Goal: Use online tool/utility: Utilize a website feature to perform a specific function

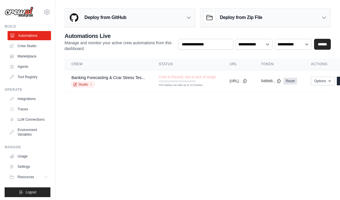
click at [28, 33] on link "Automations" at bounding box center [28, 35] width 43 height 9
click at [29, 67] on link "Agents" at bounding box center [28, 66] width 43 height 9
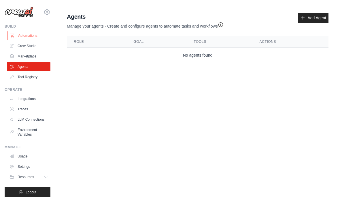
click at [41, 37] on link "Automations" at bounding box center [28, 35] width 43 height 9
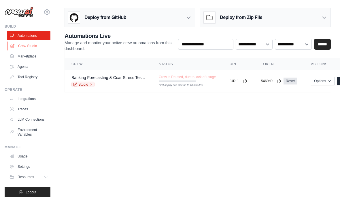
click at [19, 48] on link "Crew Studio" at bounding box center [28, 45] width 43 height 9
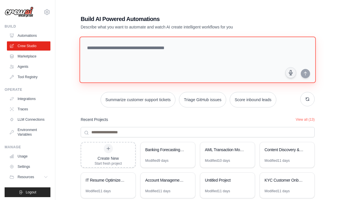
click at [113, 47] on textarea at bounding box center [197, 60] width 236 height 47
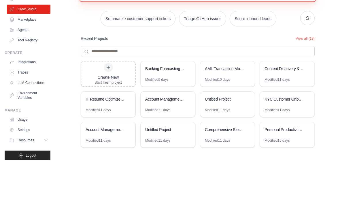
scroll to position [45, 0]
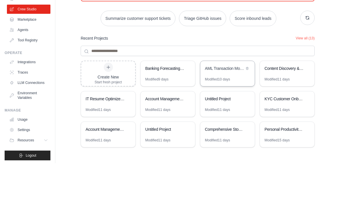
click at [227, 98] on div "AML Transaction Monitoring System" at bounding box center [227, 106] width 54 height 16
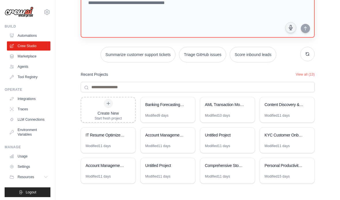
scroll to position [0, 0]
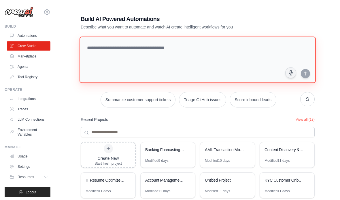
click at [119, 48] on textarea at bounding box center [197, 60] width 236 height 47
paste textarea "**********"
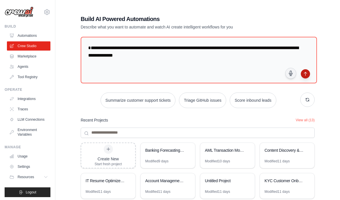
click at [307, 75] on icon "submit" at bounding box center [305, 74] width 5 height 5
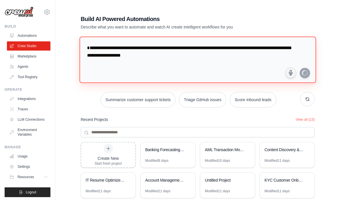
drag, startPoint x: 184, startPoint y: 55, endPoint x: 175, endPoint y: 46, distance: 12.2
click at [175, 46] on textarea "**********" at bounding box center [197, 60] width 236 height 47
click at [172, 48] on textarea "**********" at bounding box center [197, 60] width 236 height 47
drag, startPoint x: 171, startPoint y: 48, endPoint x: 203, endPoint y: 59, distance: 33.7
click at [203, 59] on textarea "**********" at bounding box center [197, 60] width 236 height 47
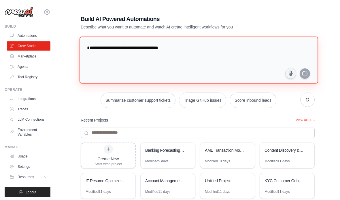
paste textarea "**********"
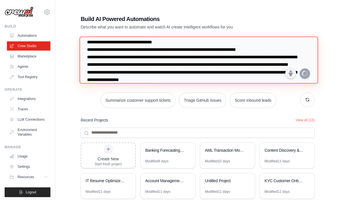
scroll to position [8, 0]
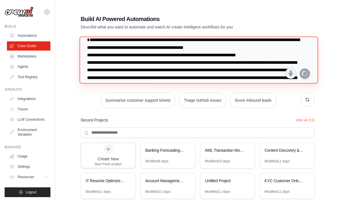
click at [295, 42] on textarea at bounding box center [198, 60] width 238 height 47
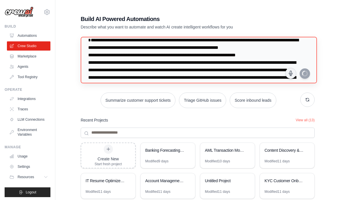
drag, startPoint x: 295, startPoint y: 42, endPoint x: 139, endPoint y: 63, distance: 157.4
click at [0, 0] on html "dilip.dialani@gmail.com Settings Build Automations Crew Studio" at bounding box center [170, 125] width 340 height 250
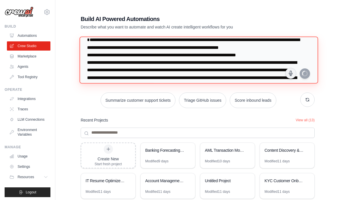
click at [139, 63] on textarea at bounding box center [198, 60] width 238 height 47
click at [96, 56] on textarea at bounding box center [198, 60] width 238 height 47
click at [0, 0] on html "dilip.dialani@gmail.com Settings Build Automations Crew Studio" at bounding box center [170, 125] width 340 height 250
click at [112, 54] on textarea at bounding box center [198, 60] width 238 height 47
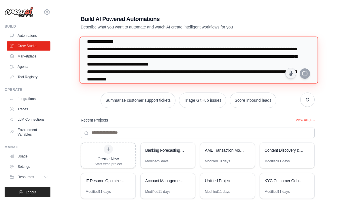
scroll to position [51, 0]
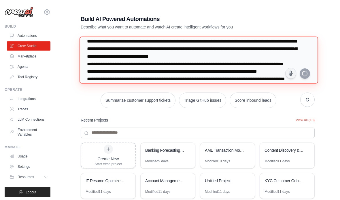
click at [98, 63] on textarea at bounding box center [198, 60] width 238 height 47
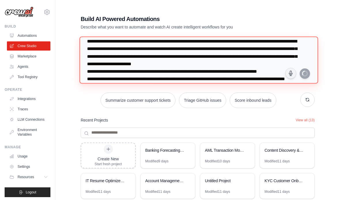
scroll to position [59, 0]
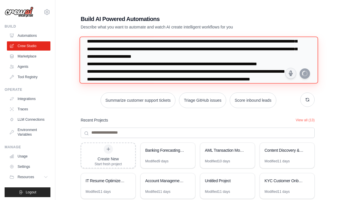
click at [98, 71] on textarea at bounding box center [198, 60] width 238 height 47
click at [125, 71] on textarea at bounding box center [198, 60] width 238 height 47
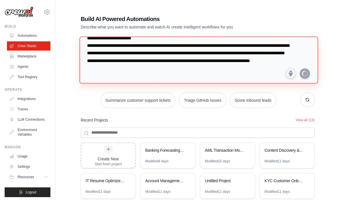
click at [98, 54] on textarea at bounding box center [198, 60] width 238 height 47
click at [97, 62] on textarea at bounding box center [198, 60] width 238 height 47
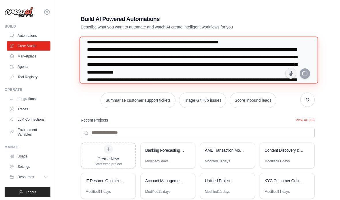
scroll to position [8, 0]
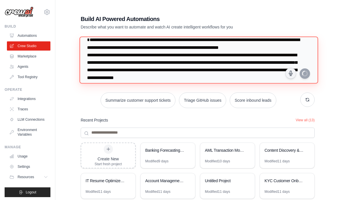
type textarea "**********"
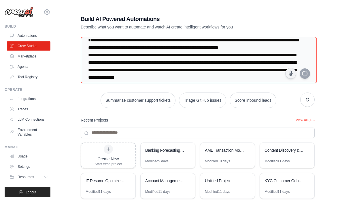
click at [260, 16] on h1 "Build AI Powered Automations" at bounding box center [177, 19] width 193 height 8
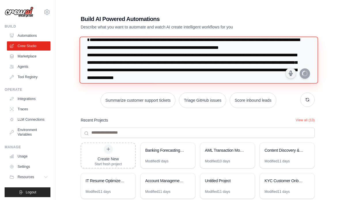
click at [95, 39] on textarea at bounding box center [198, 60] width 238 height 47
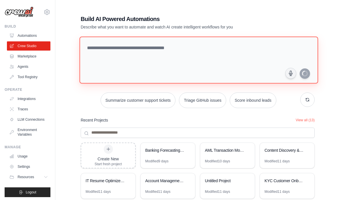
scroll to position [0, 0]
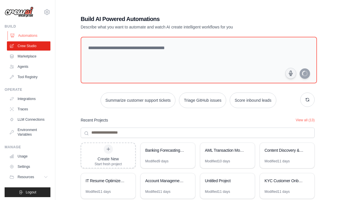
click at [26, 35] on link "Automations" at bounding box center [28, 35] width 43 height 9
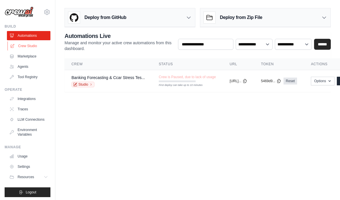
click at [35, 49] on link "Crew Studio" at bounding box center [28, 45] width 43 height 9
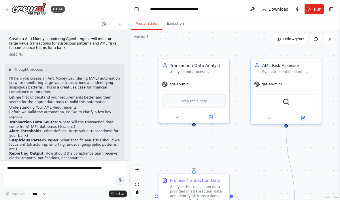
scroll to position [1961, 0]
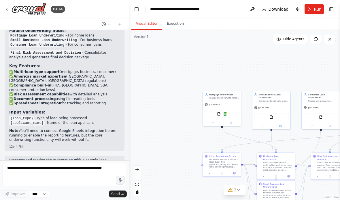
scroll to position [538, 0]
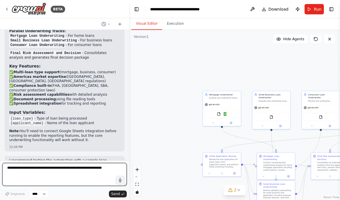
click at [64, 168] on textarea at bounding box center [64, 174] width 124 height 23
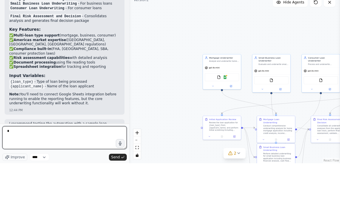
type textarea "**"
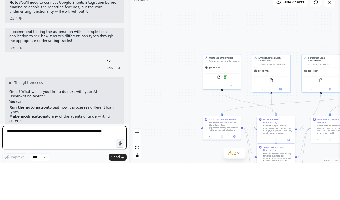
scroll to position [630, 0]
paste textarea "**********"
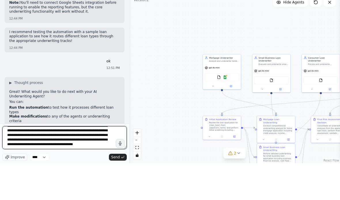
scroll to position [2, 0]
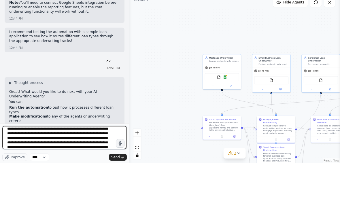
click at [32, 163] on textarea "**********" at bounding box center [64, 174] width 124 height 23
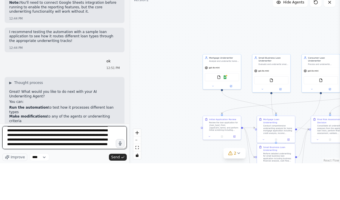
scroll to position [24, 0]
type textarea "**********"
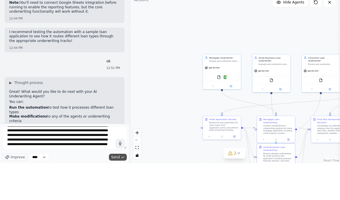
click at [113, 192] on span "Send" at bounding box center [115, 194] width 9 height 5
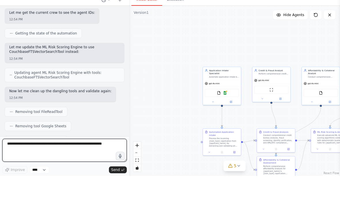
scroll to position [1420, 0]
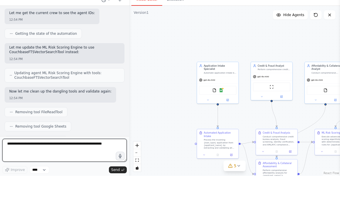
click at [35, 163] on textarea at bounding box center [64, 174] width 124 height 23
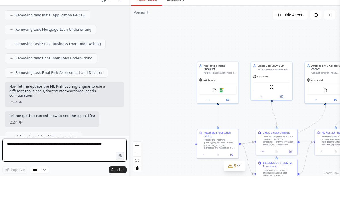
scroll to position [1269, 0]
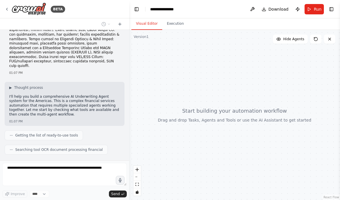
scroll to position [86, 0]
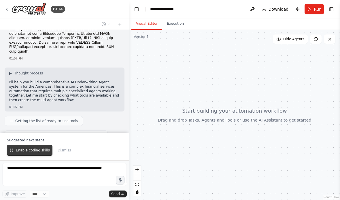
click at [27, 153] on button "Enable coding skills" at bounding box center [29, 150] width 45 height 11
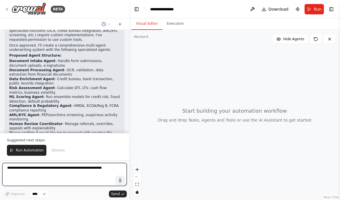
scroll to position [221, 0]
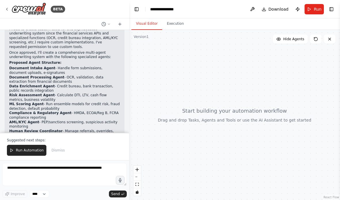
drag, startPoint x: 9, startPoint y: 52, endPoint x: 32, endPoint y: 58, distance: 23.4
click at [32, 58] on div "I need to create custom tools for this sophisticated underwriting system since …" at bounding box center [65, 95] width 120 height 141
drag, startPoint x: 10, startPoint y: 54, endPoint x: 51, endPoint y: 117, distance: 75.2
click at [51, 117] on ol "Document Intake Agent - Handle form submissions, document uploads, e-signatures…" at bounding box center [64, 102] width 111 height 72
copy ol "Document Intake Agent - Handle form submissions, document uploads, e-signatures…"
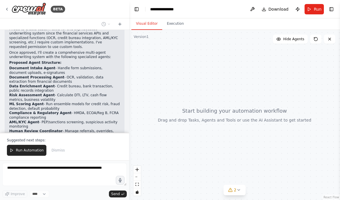
click at [99, 51] on p "Once approved, I'll create a comprehensive multi-agent underwriting system with…" at bounding box center [64, 55] width 111 height 9
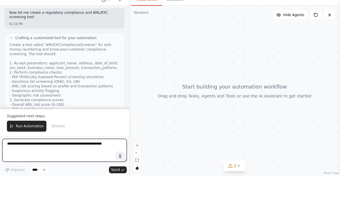
scroll to position [891, 0]
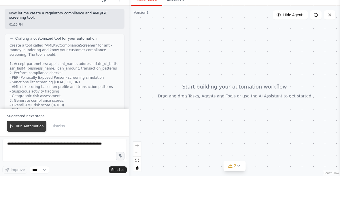
click at [25, 148] on span "Run Automation" at bounding box center [30, 150] width 28 height 5
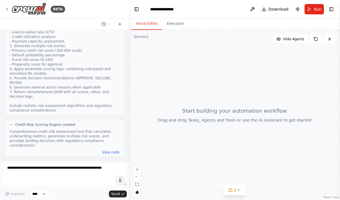
scroll to position [799, 0]
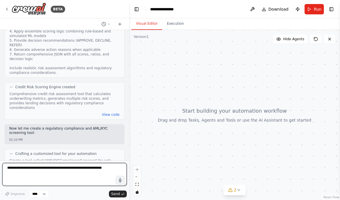
click at [22, 174] on textarea at bounding box center [64, 174] width 124 height 23
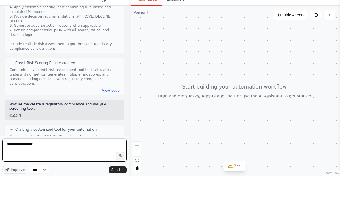
type textarea "**********"
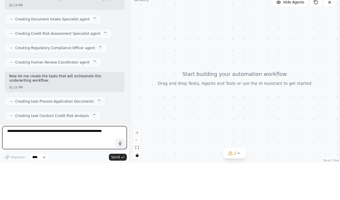
scroll to position [1348, 0]
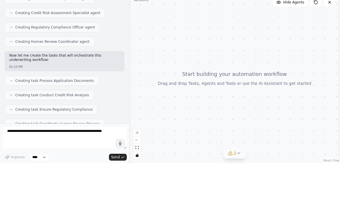
click at [238, 188] on icon at bounding box center [238, 190] width 5 height 5
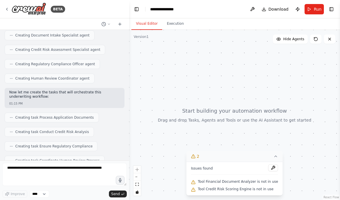
click at [215, 110] on div at bounding box center [234, 115] width 211 height 170
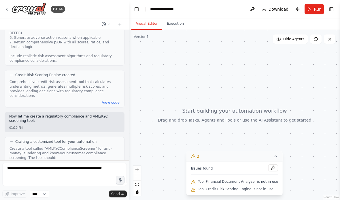
scroll to position [809, 0]
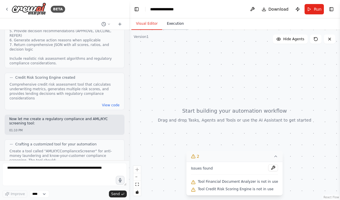
click at [174, 18] on button "Execution" at bounding box center [175, 24] width 26 height 12
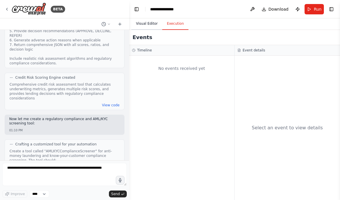
click at [144, 18] on button "Visual Editor" at bounding box center [146, 24] width 31 height 12
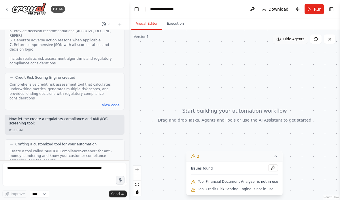
click at [302, 37] on span "Hide Agents" at bounding box center [293, 39] width 21 height 5
click at [302, 37] on span "Show Agents" at bounding box center [293, 39] width 22 height 5
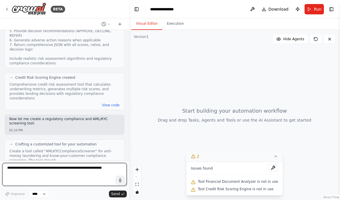
click at [20, 168] on textarea at bounding box center [64, 174] width 124 height 23
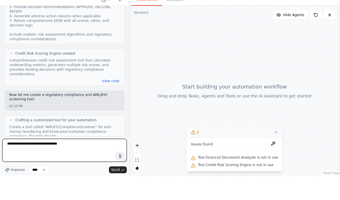
type textarea "**********"
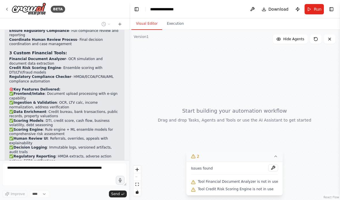
scroll to position [1667, 0]
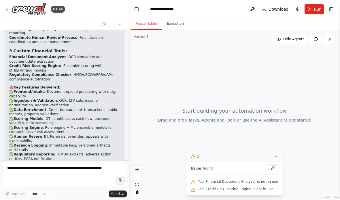
click at [273, 157] on icon at bounding box center [275, 156] width 5 height 5
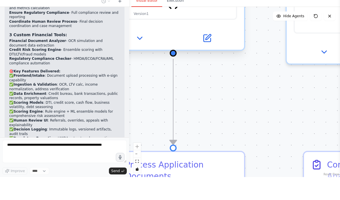
scroll to position [23, 0]
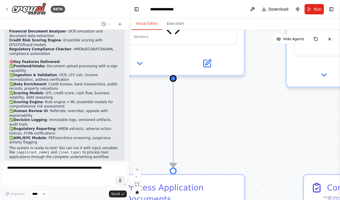
click at [138, 183] on icon "fit view" at bounding box center [136, 184] width 3 height 3
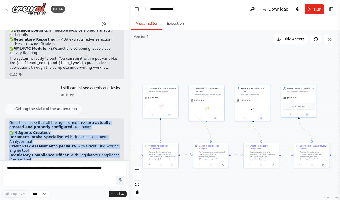
scroll to position [1783, 0]
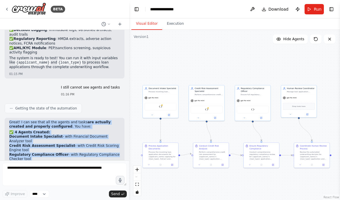
drag, startPoint x: 10, startPoint y: 65, endPoint x: 29, endPoint y: 145, distance: 82.2
click at [29, 145] on div "Great! I can see that all the agents and tasks are actually created and properl…" at bounding box center [64, 191] width 111 height 143
click at [46, 162] on strong "Human Review Coordinator" at bounding box center [35, 164] width 53 height 4
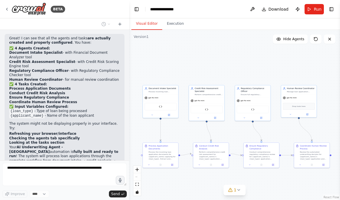
scroll to position [1866, 0]
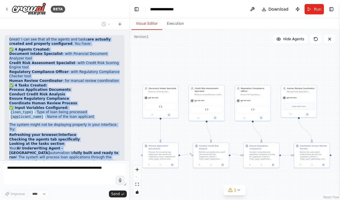
drag, startPoint x: 12, startPoint y: 58, endPoint x: 47, endPoint y: 95, distance: 51.3
click at [47, 95] on div "01:07 PM ▶ Thought process I'll help you build a comprehensive AI Underwriting …" at bounding box center [64, 95] width 129 height 131
copy div "Perfect! I've successfully created your comprehensive AI Underwriting Agent for…"
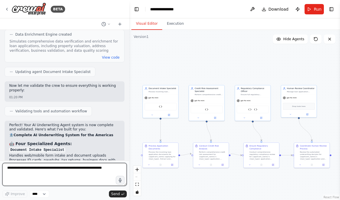
scroll to position [2369, 0]
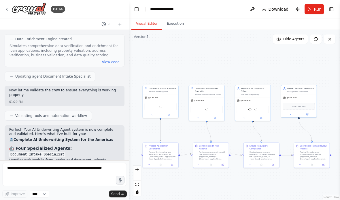
drag, startPoint x: 17, startPoint y: 53, endPoint x: 58, endPoint y: 120, distance: 78.8
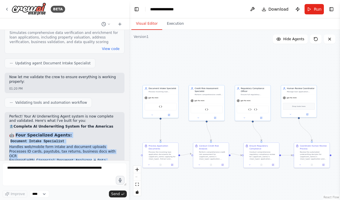
scroll to position [2402, 0]
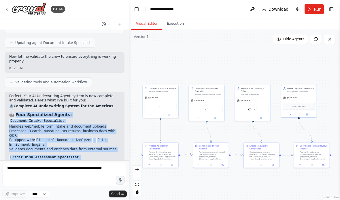
drag, startPoint x: 17, startPoint y: 52, endPoint x: 109, endPoint y: 128, distance: 119.0
copy div "our Specialized Agents: Document Intake Specialist Handles web/mobile form inta…"
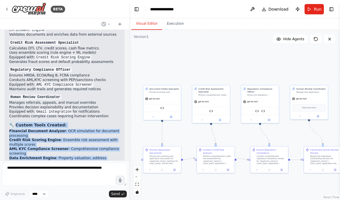
scroll to position [2565, 0]
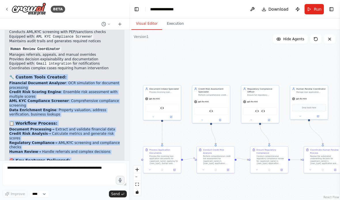
drag, startPoint x: 17, startPoint y: 51, endPoint x: 72, endPoint y: 97, distance: 72.1
click at [72, 97] on div "Perfect! Your AI Underwriting Agent system is now complete and validated. Here'…" at bounding box center [64, 84] width 111 height 306
copy div "ustom Tools Created: Financial Document Analyzer : OCR simulation for document …"
click at [135, 8] on button "Toggle Left Sidebar" at bounding box center [136, 9] width 8 height 8
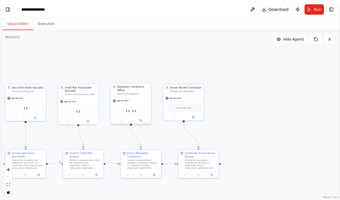
scroll to position [2563, 0]
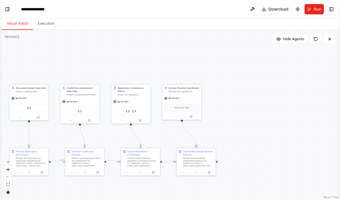
click at [9, 10] on button "Toggle Left Sidebar" at bounding box center [7, 9] width 8 height 8
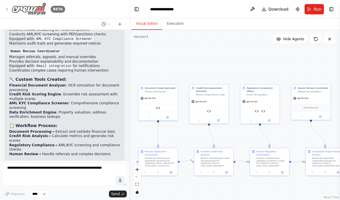
click at [7, 9] on icon at bounding box center [7, 9] width 5 height 5
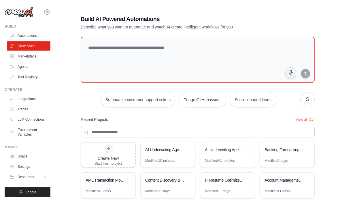
scroll to position [49, 0]
